Goal: Task Accomplishment & Management: Use online tool/utility

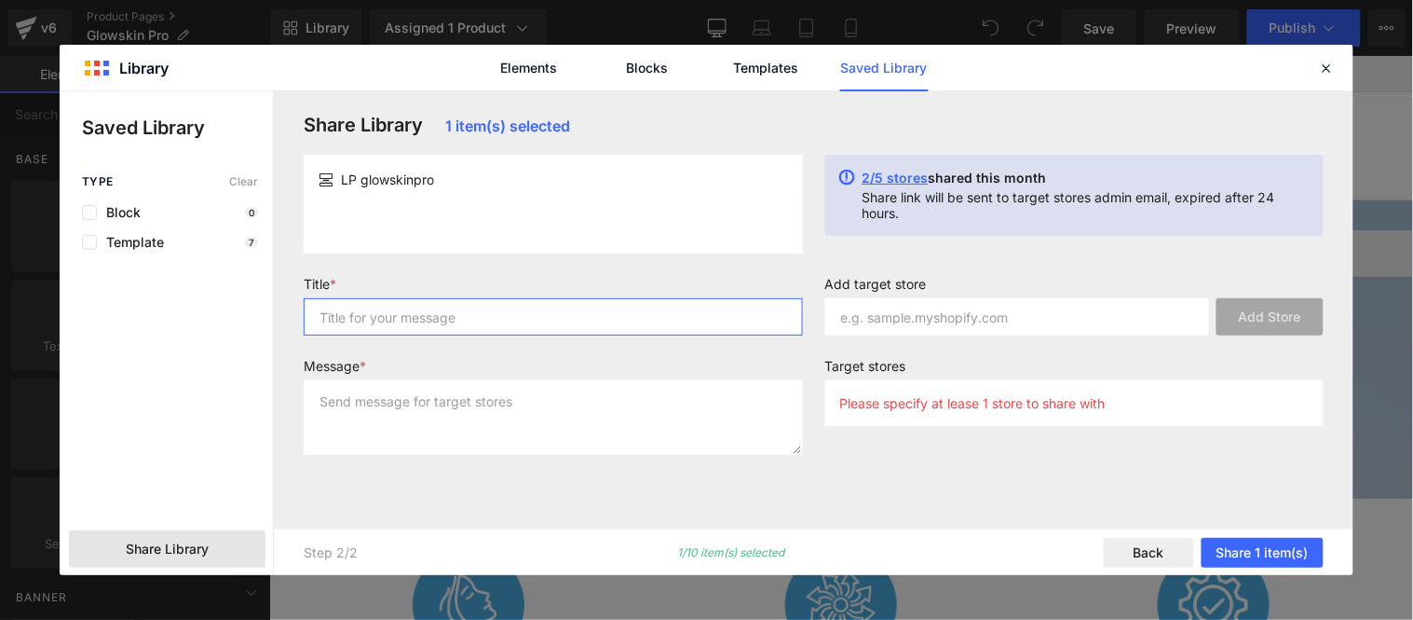
click at [407, 317] on input "text" at bounding box center [553, 316] width 499 height 37
type input "Masque"
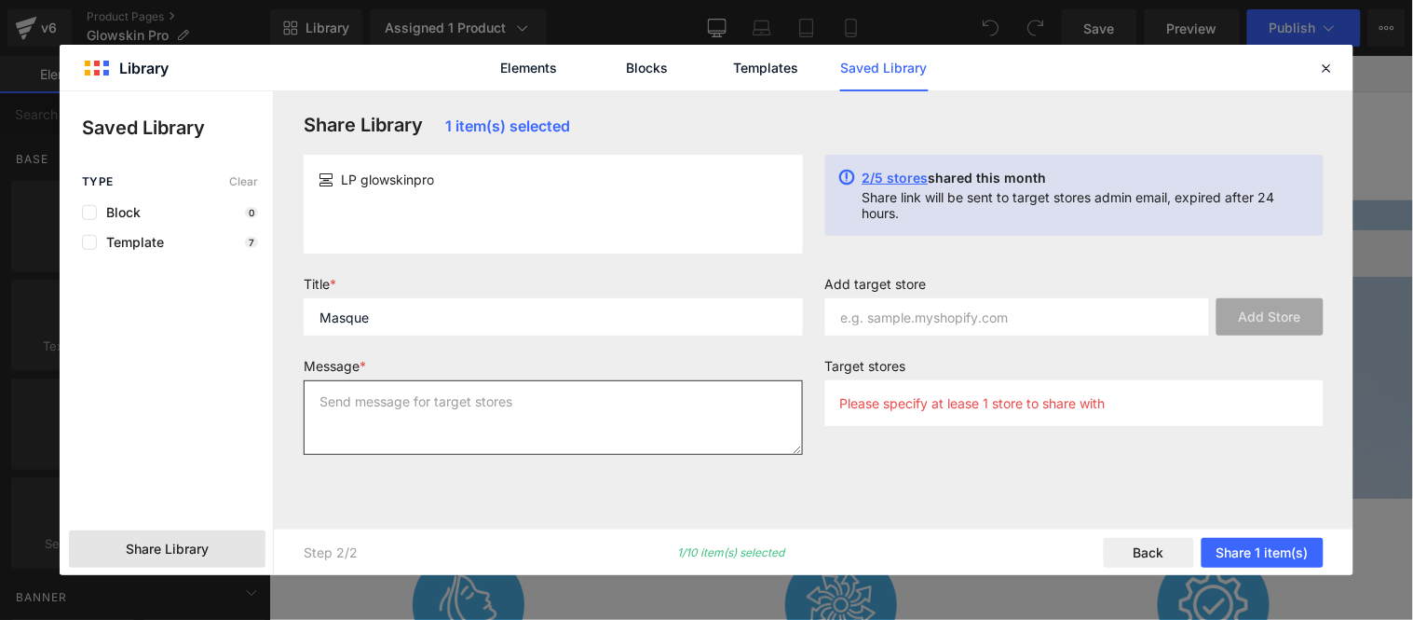
click at [415, 414] on textarea at bounding box center [553, 417] width 499 height 75
paste textarea "Masque"
type textarea "Masque"
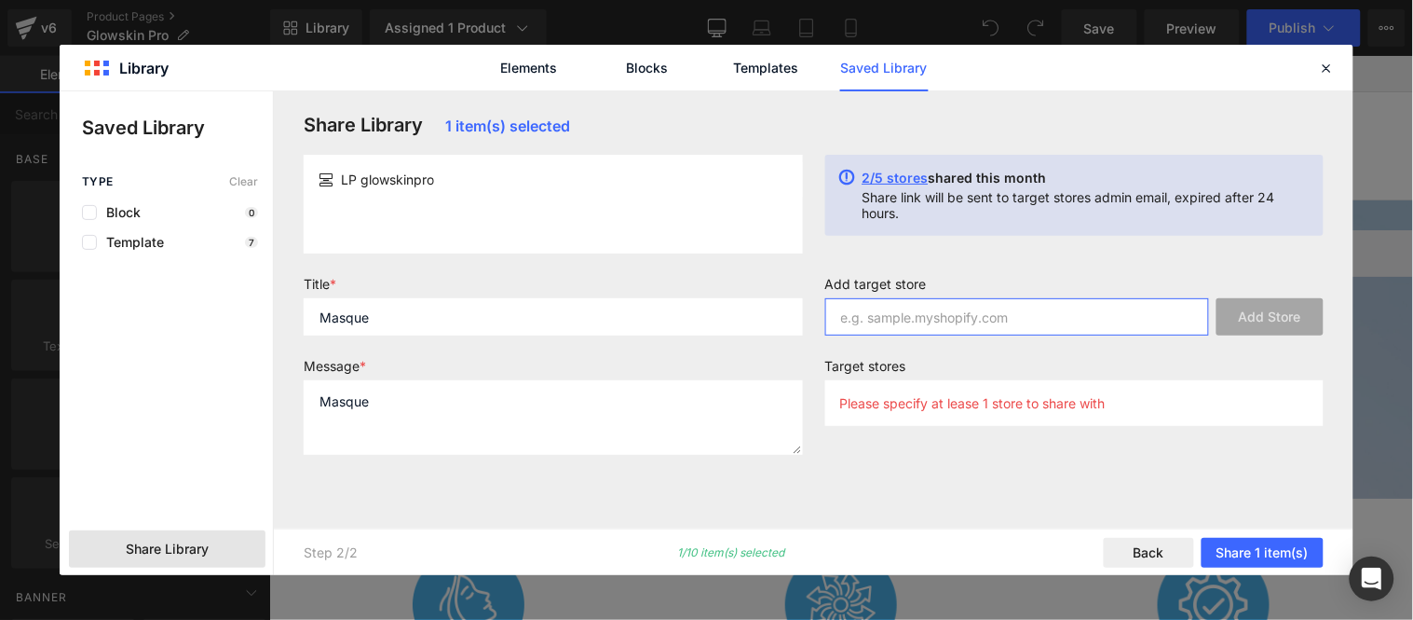
click at [988, 323] on input "text" at bounding box center [1018, 316] width 385 height 37
paste input "frkpfr-jq"
type input "frkpfr-jq"
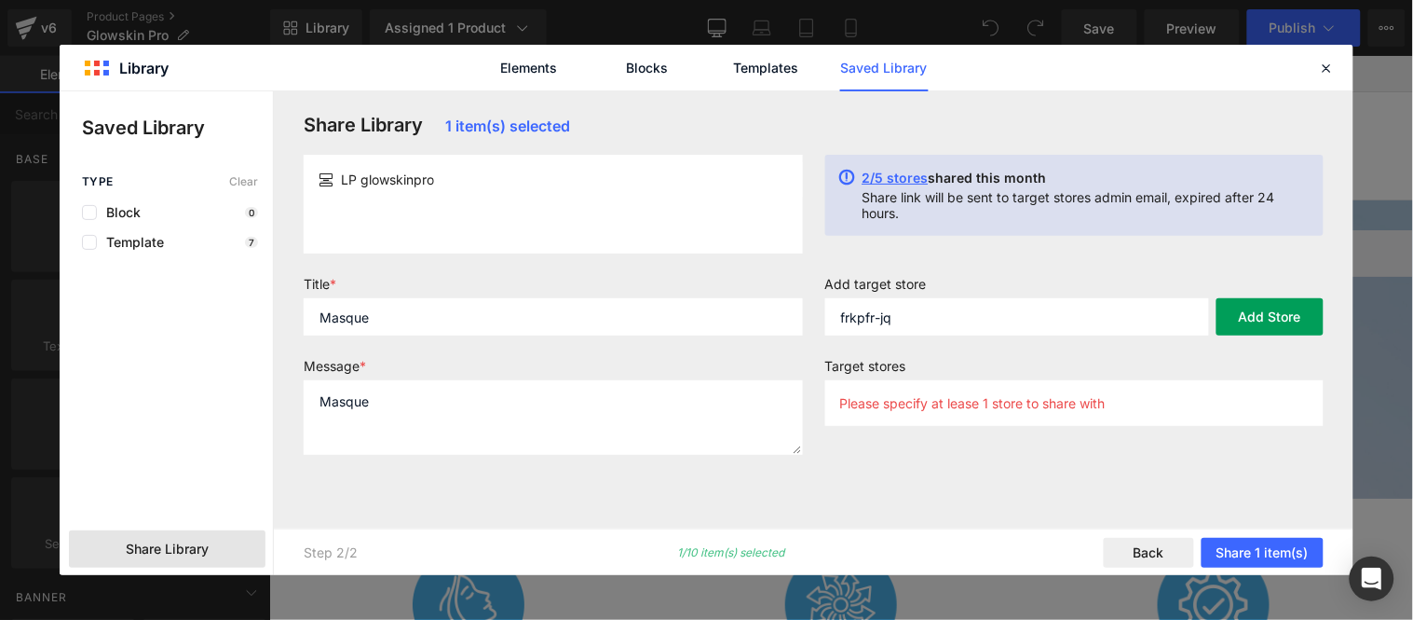
click at [1287, 315] on button "Add Store" at bounding box center [1270, 316] width 107 height 37
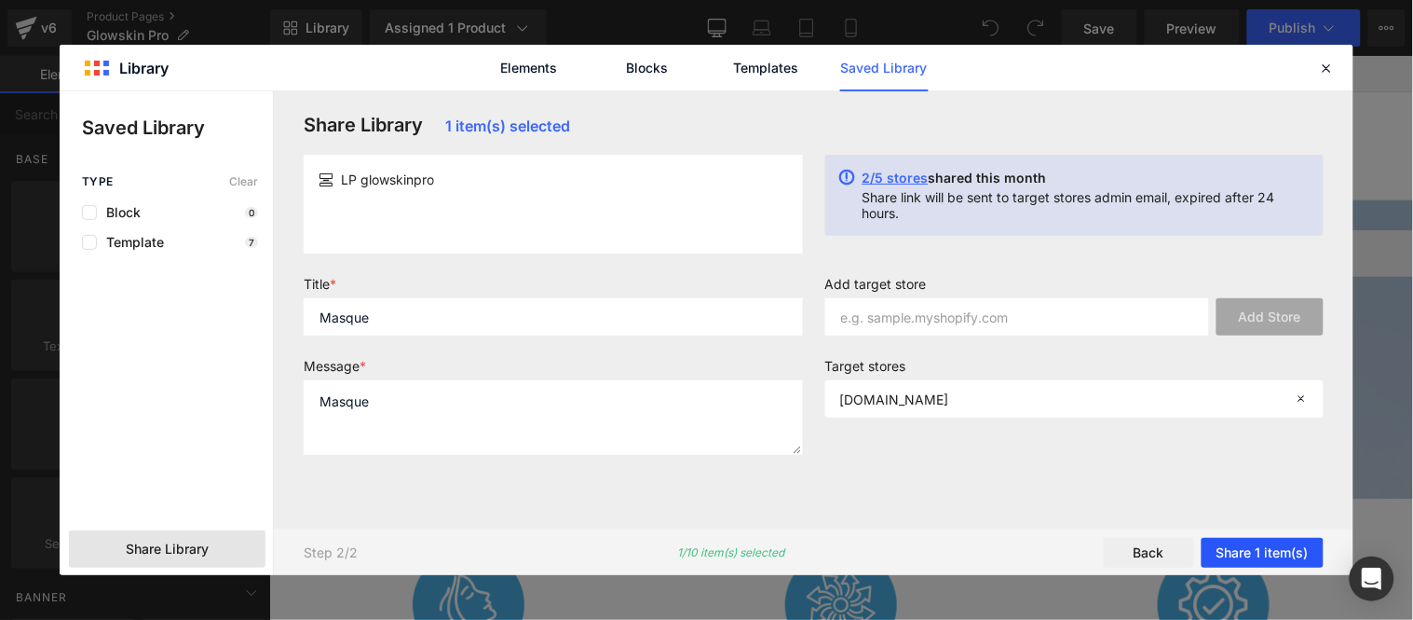
click at [1259, 552] on button "Share 1 item(s)" at bounding box center [1263, 553] width 122 height 30
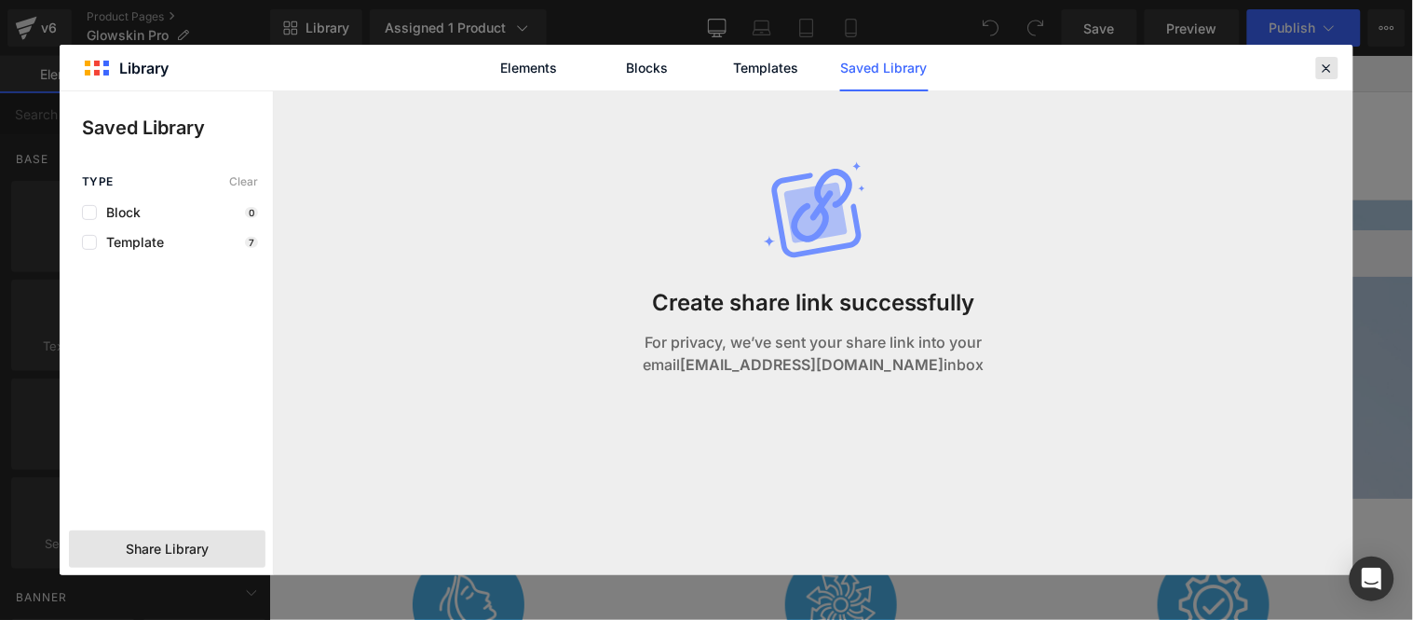
click at [1325, 61] on icon at bounding box center [1327, 68] width 17 height 17
